Goal: Find specific page/section: Find specific page/section

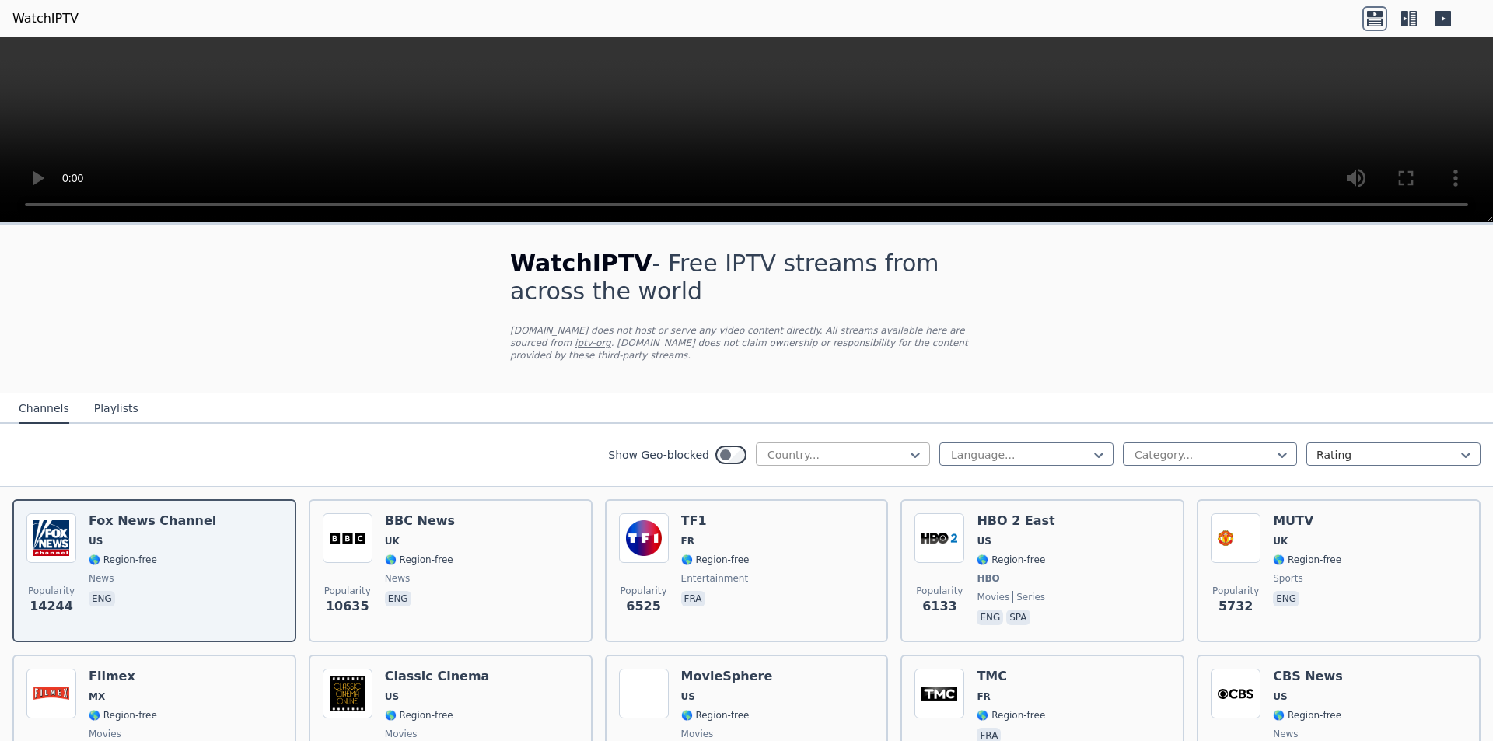
click at [805, 447] on div at bounding box center [837, 455] width 142 height 16
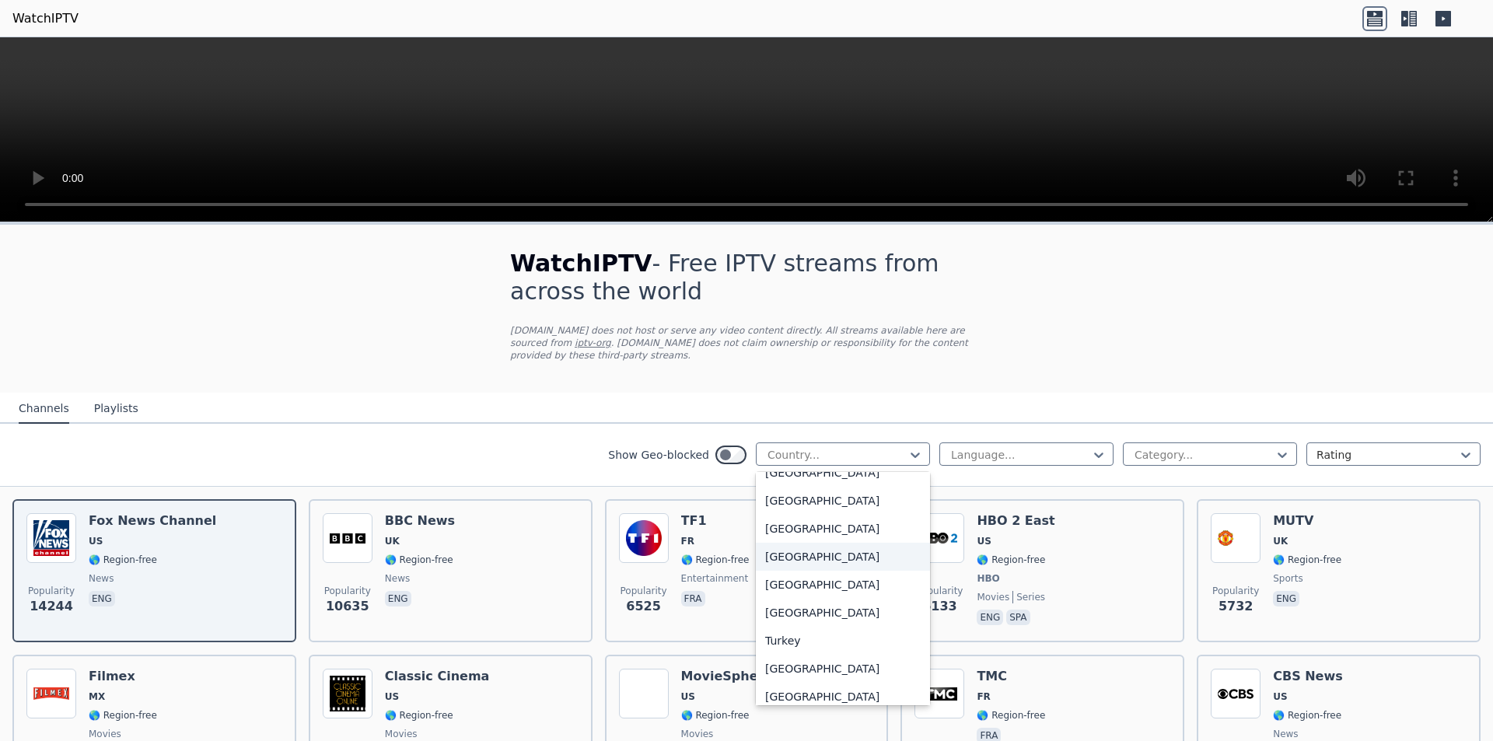
scroll to position [5210, 0]
click at [813, 608] on div "Turkey" at bounding box center [843, 614] width 174 height 28
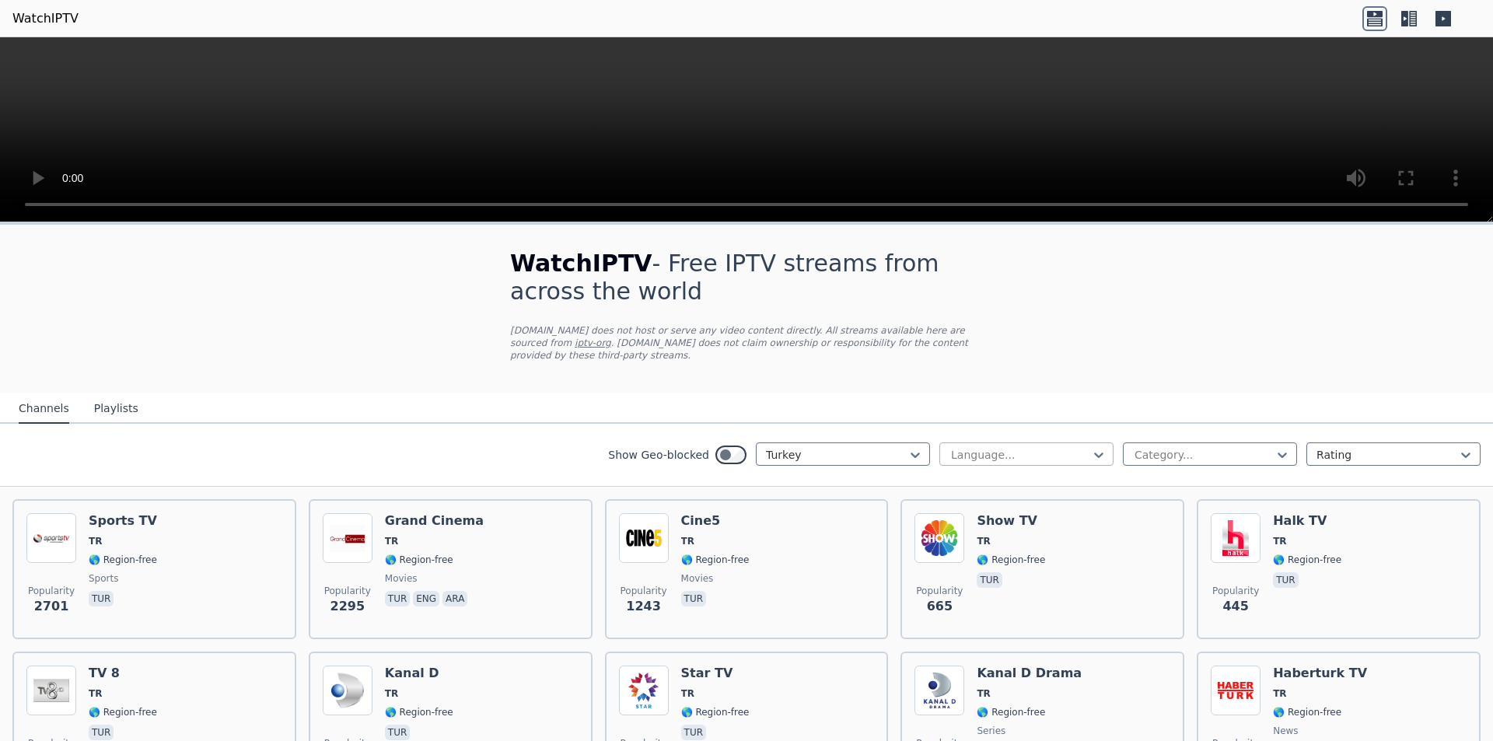
click at [997, 442] on div "Language..." at bounding box center [1026, 453] width 174 height 23
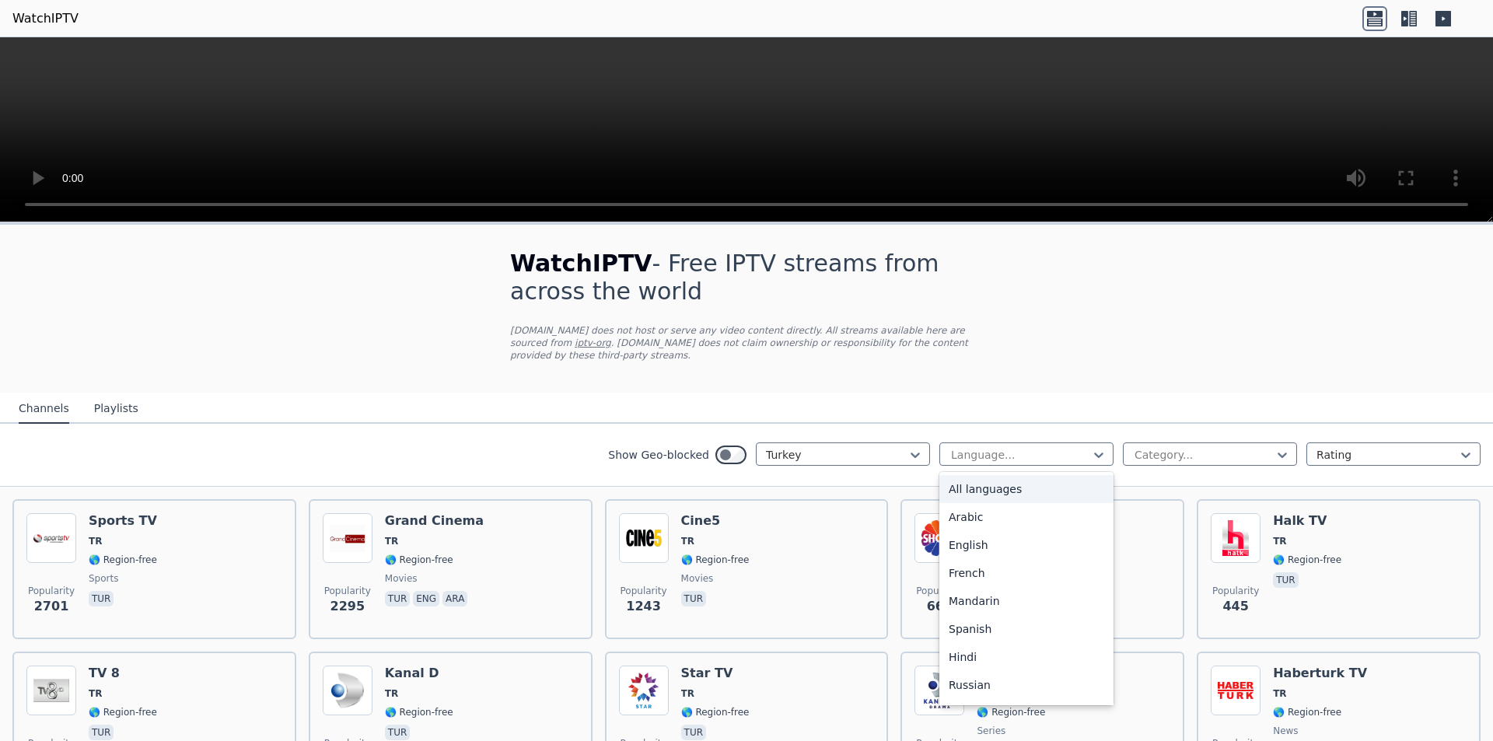
click at [1061, 399] on nav "Channels Playlists" at bounding box center [746, 408] width 1493 height 31
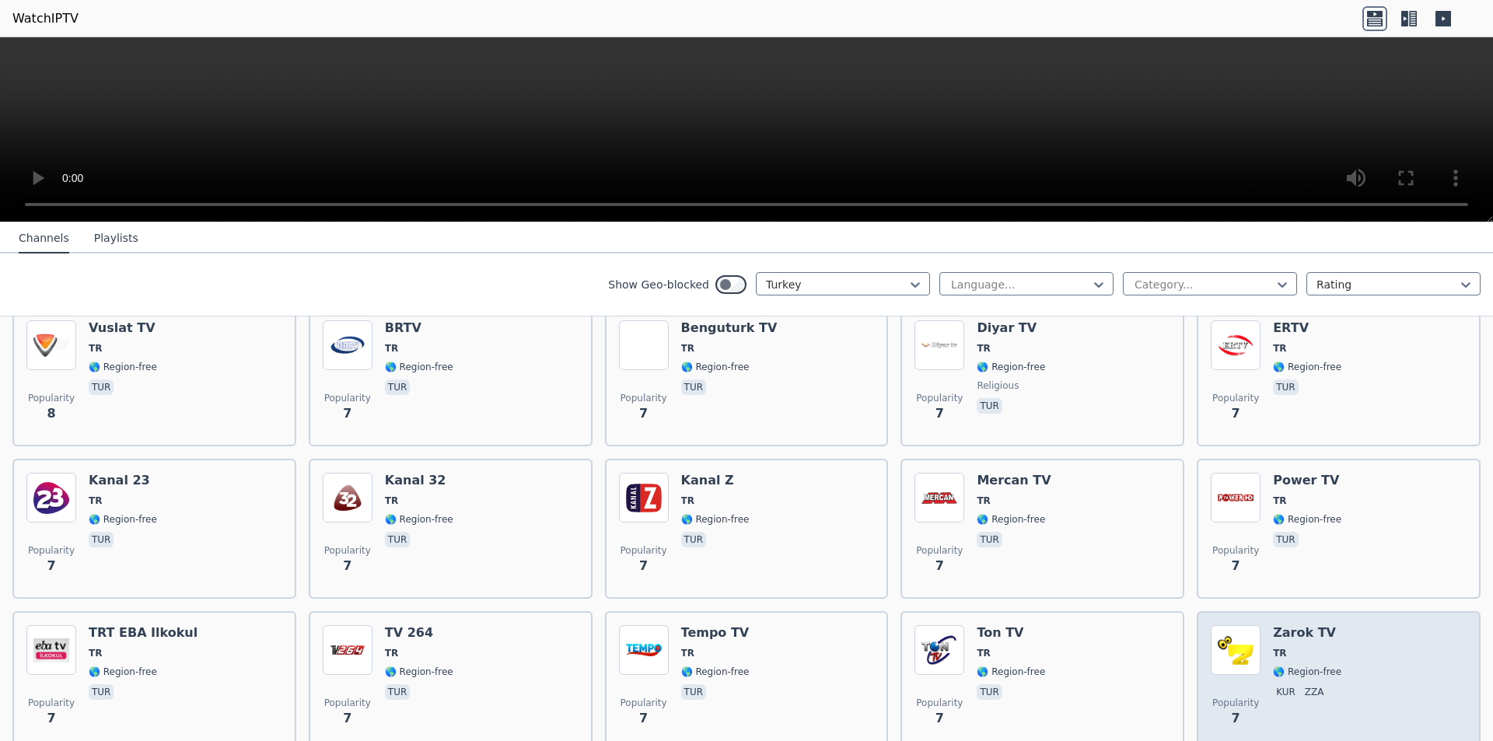
scroll to position [4828, 0]
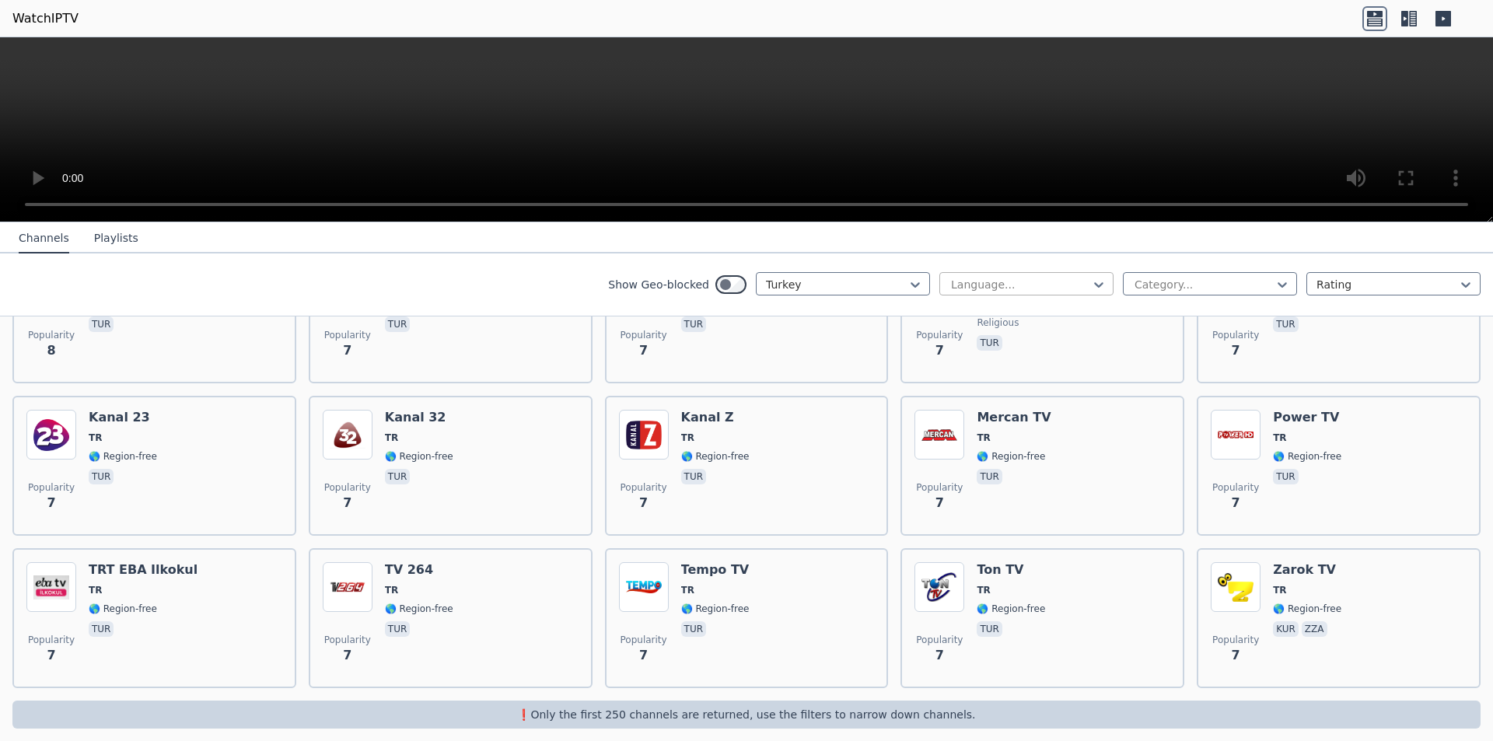
click at [998, 295] on div "Language..." at bounding box center [1026, 283] width 174 height 23
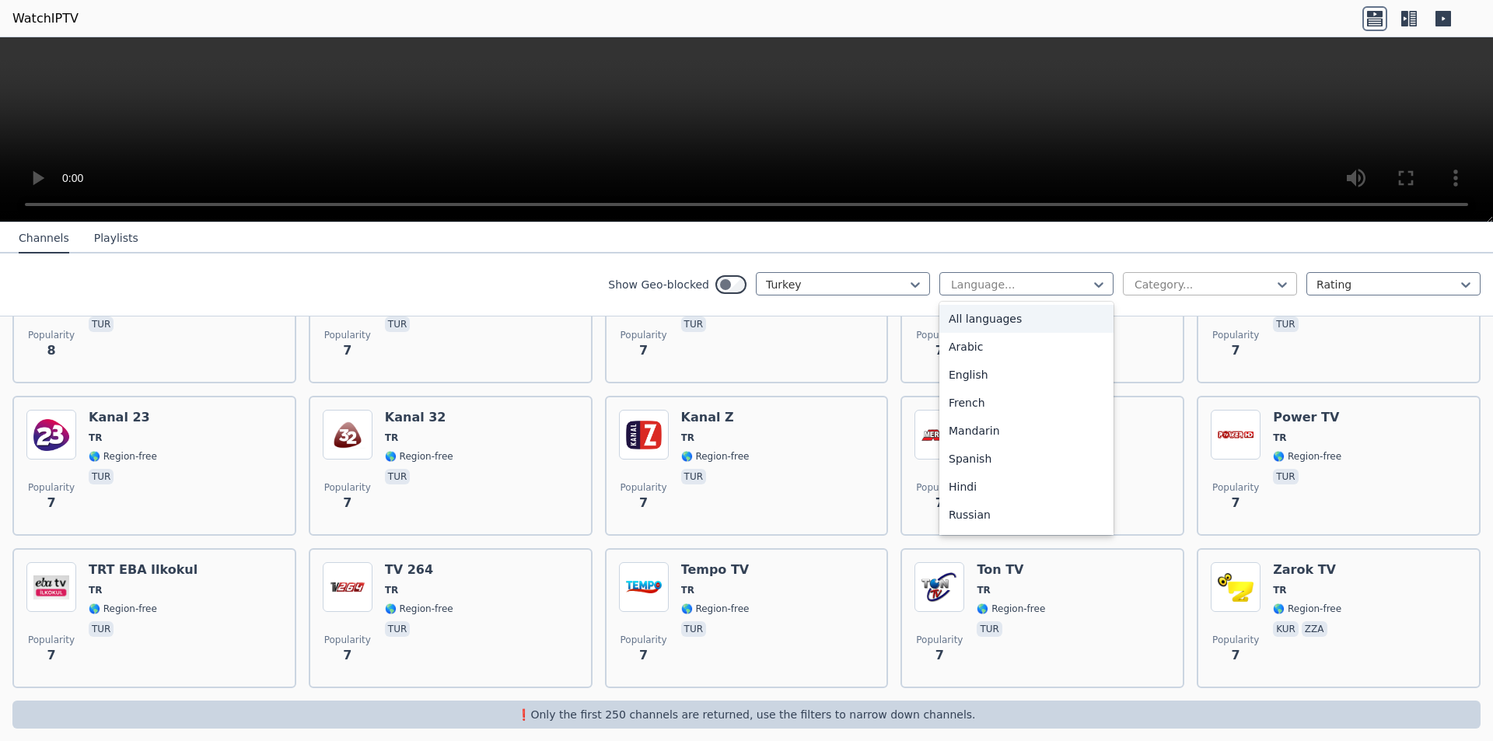
click at [1157, 285] on div at bounding box center [1204, 285] width 142 height 16
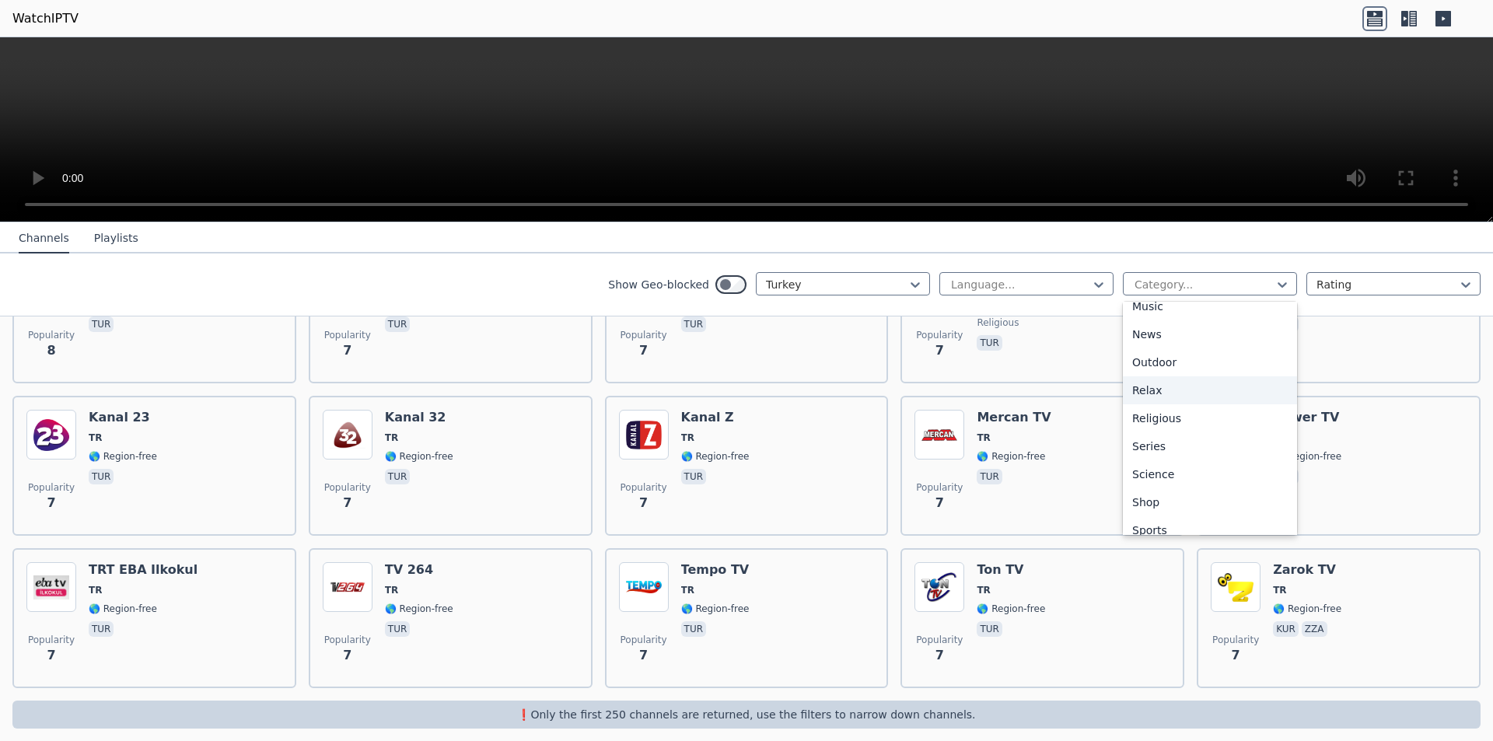
scroll to position [529, 0]
click at [1160, 462] on div "Sports" at bounding box center [1210, 462] width 174 height 28
